Goal: Check status

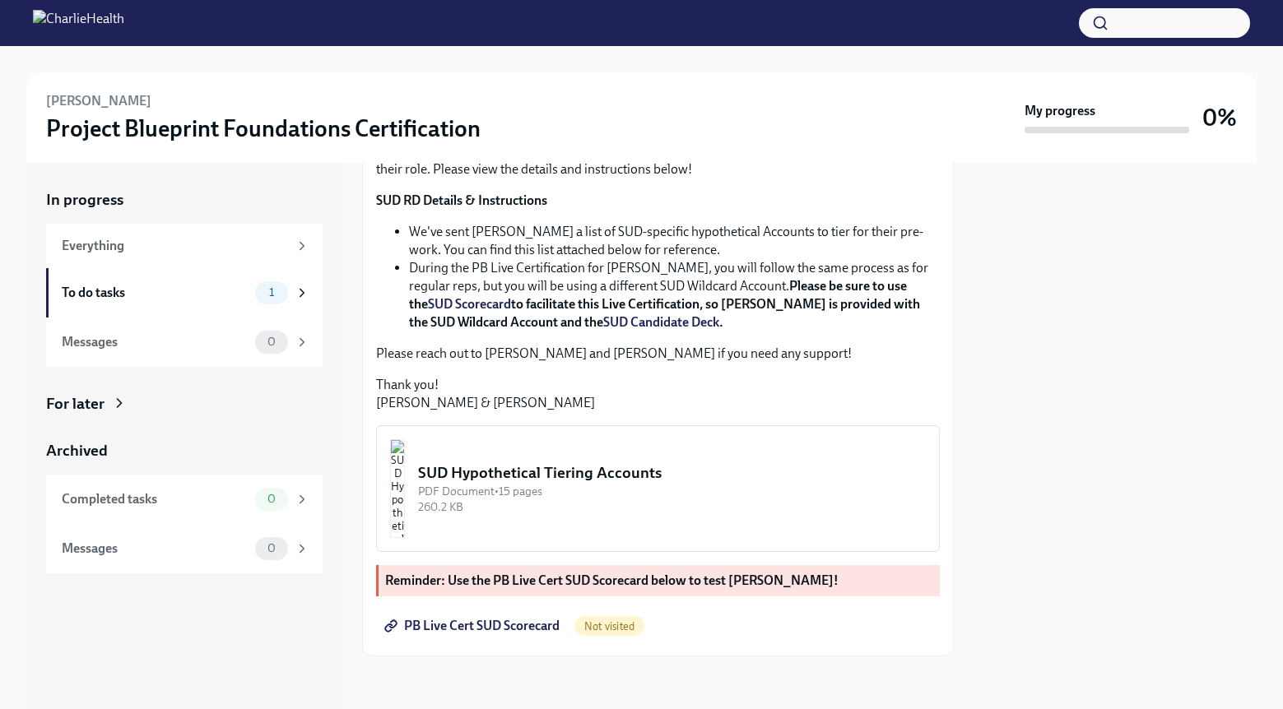
scroll to position [325, 0]
click at [530, 631] on span "PB Live Cert SUD Scorecard" at bounding box center [474, 626] width 172 height 16
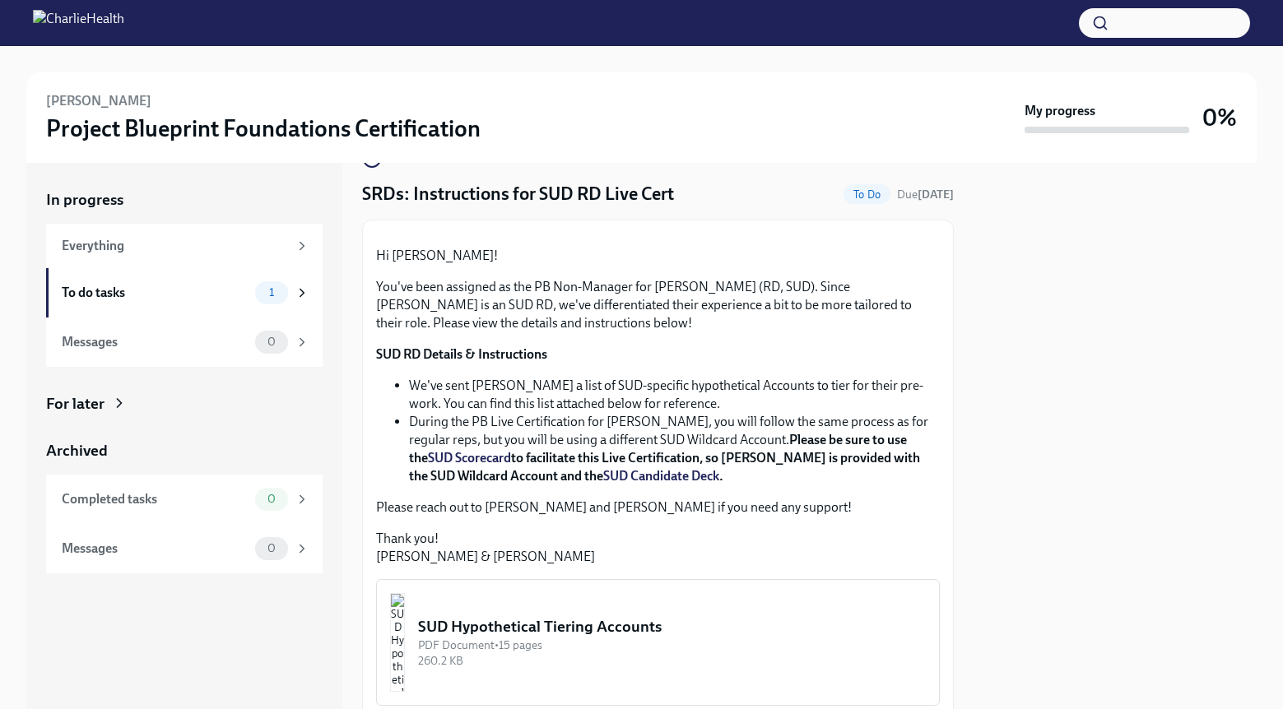
scroll to position [328, 0]
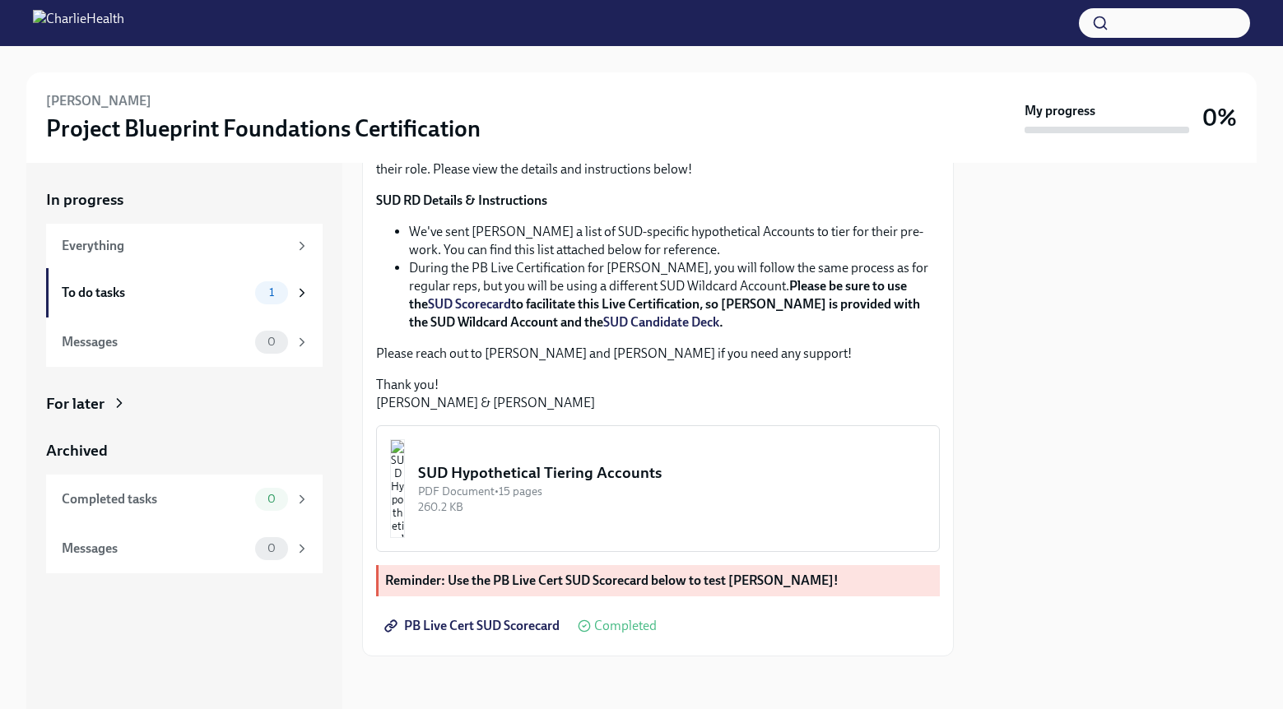
click at [405, 476] on img "button" at bounding box center [397, 488] width 15 height 99
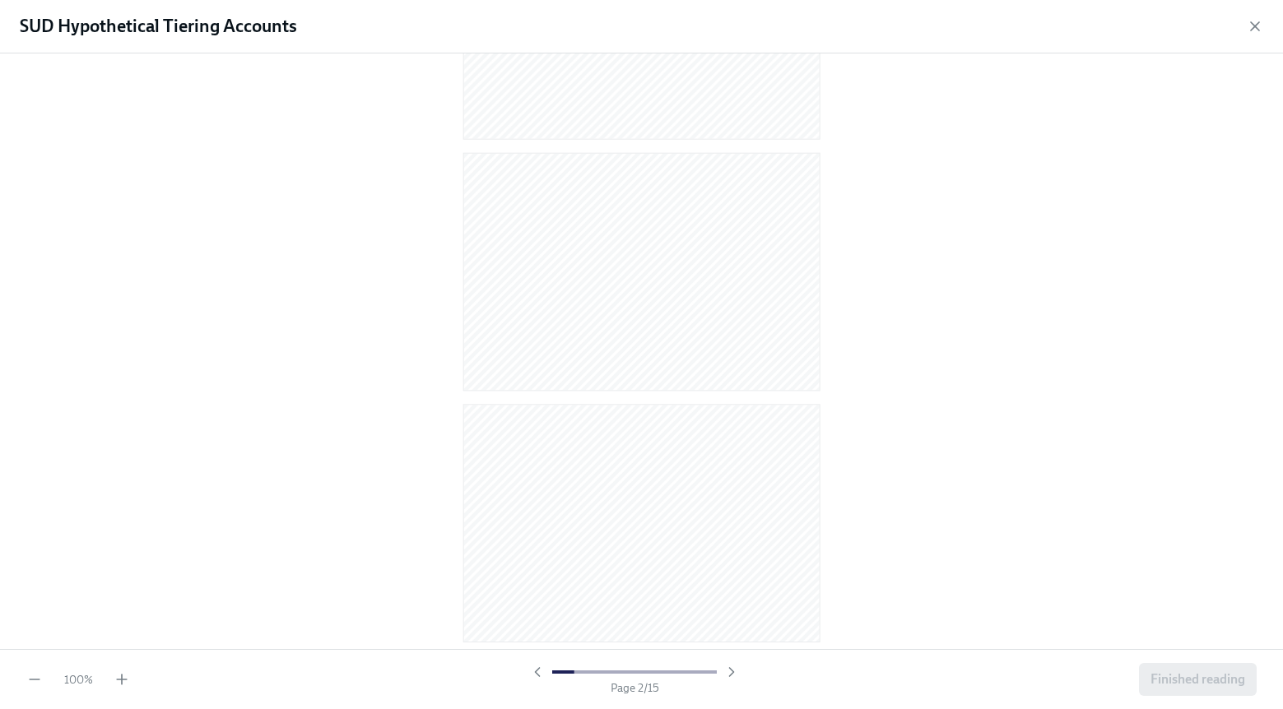
scroll to position [199, 0]
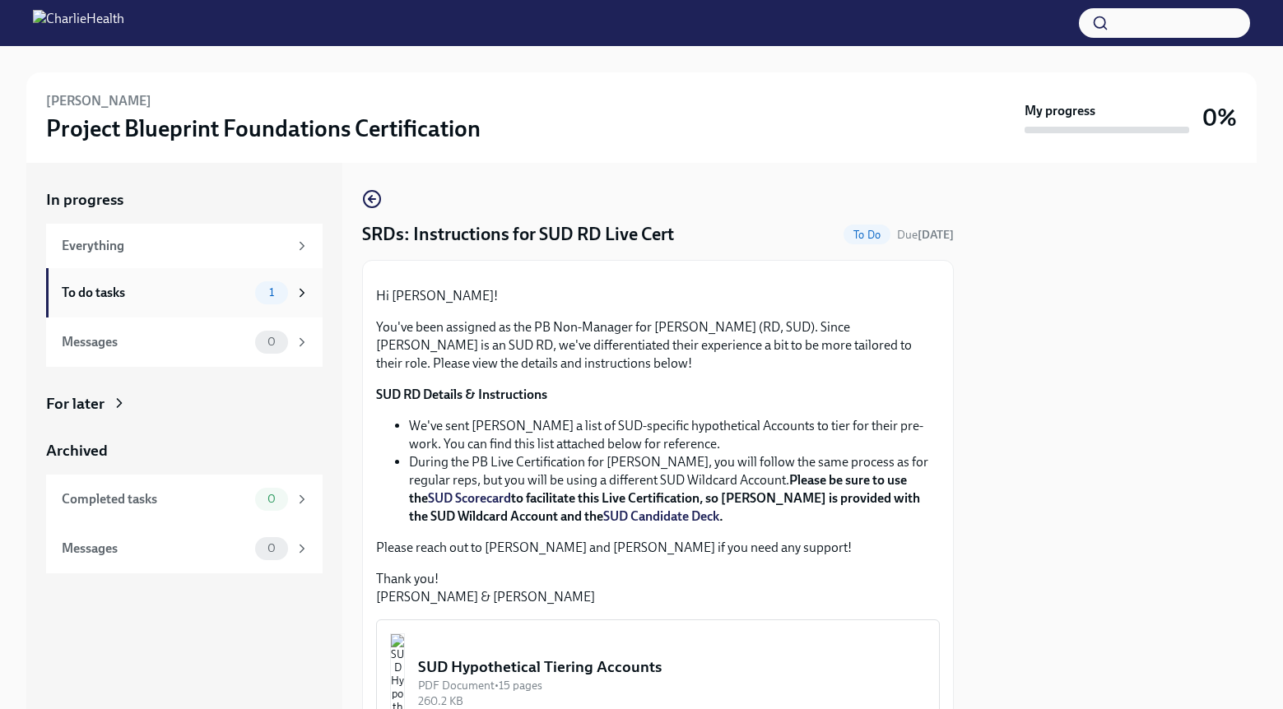
click at [284, 294] on span "1" at bounding box center [271, 292] width 25 height 12
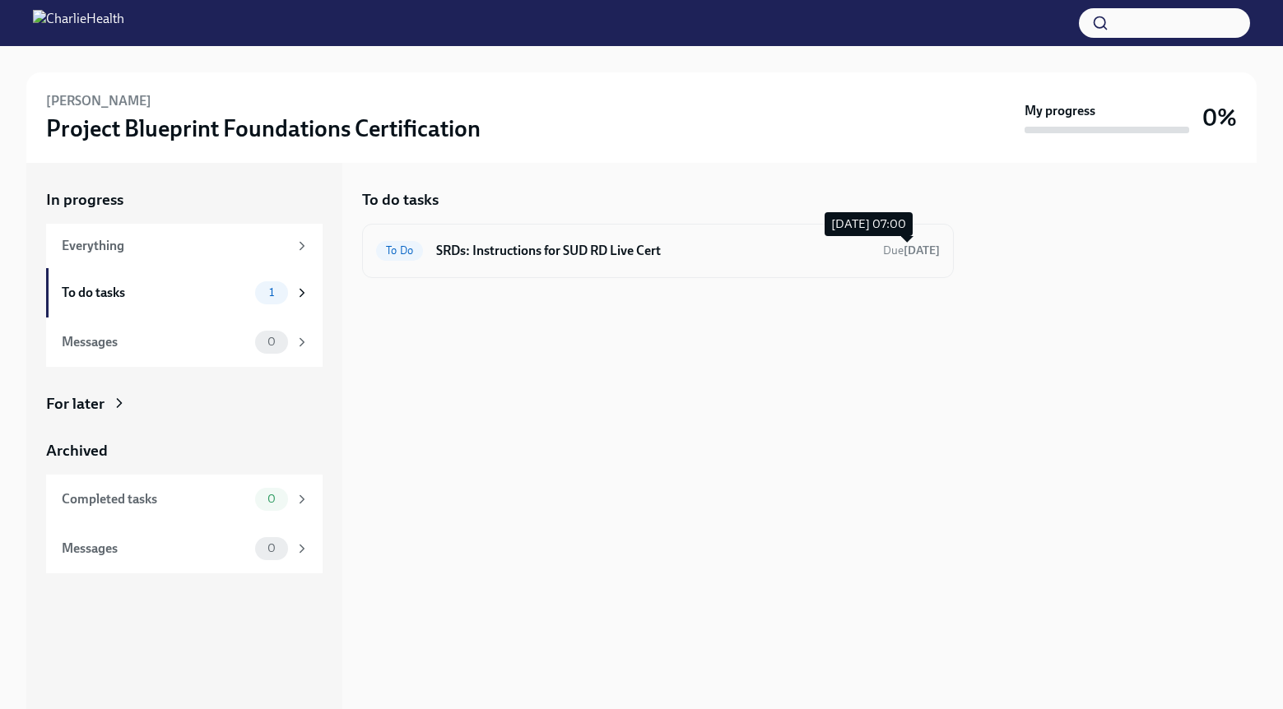
click at [922, 253] on strong "[DATE]" at bounding box center [922, 251] width 36 height 14
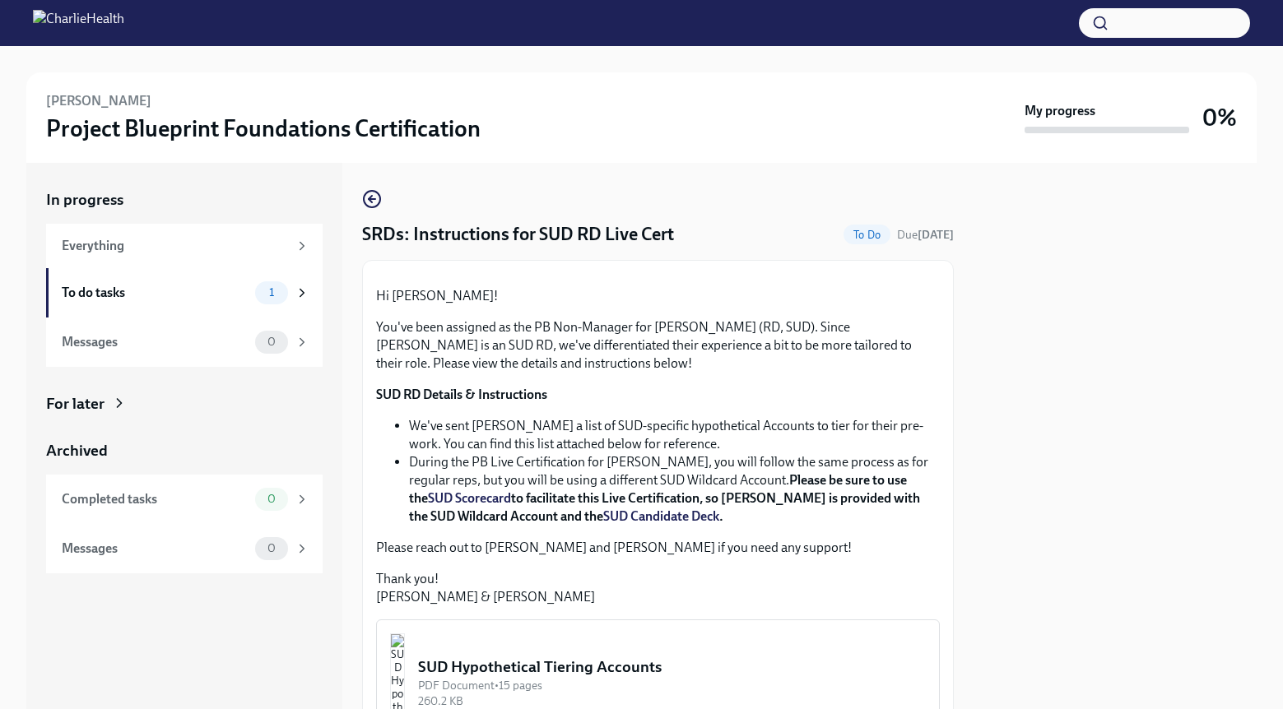
click at [862, 239] on span "To Do" at bounding box center [866, 235] width 47 height 12
